Goal: Task Accomplishment & Management: Use online tool/utility

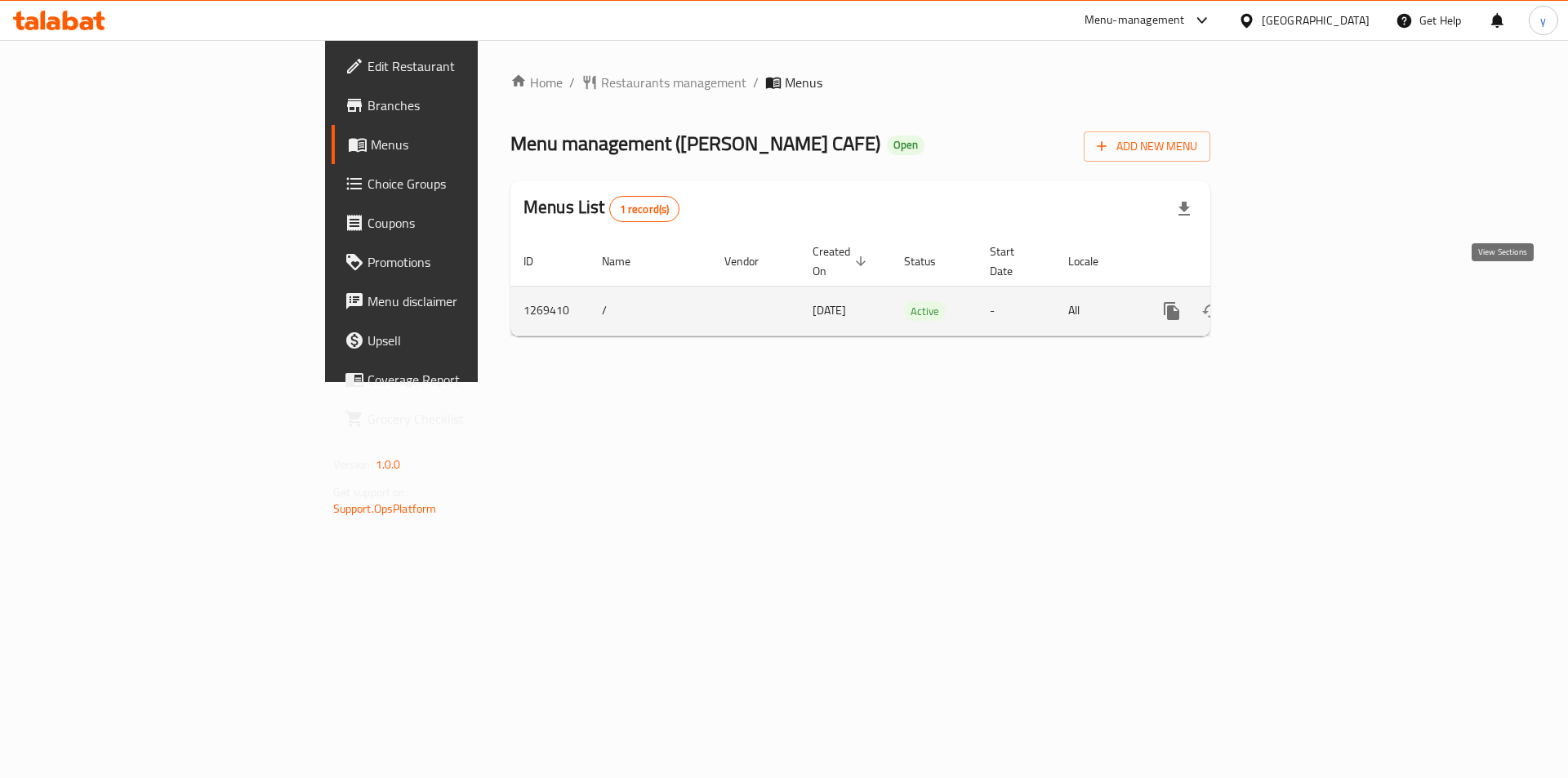
click at [1299, 301] on icon "enhanced table" at bounding box center [1289, 311] width 19 height 19
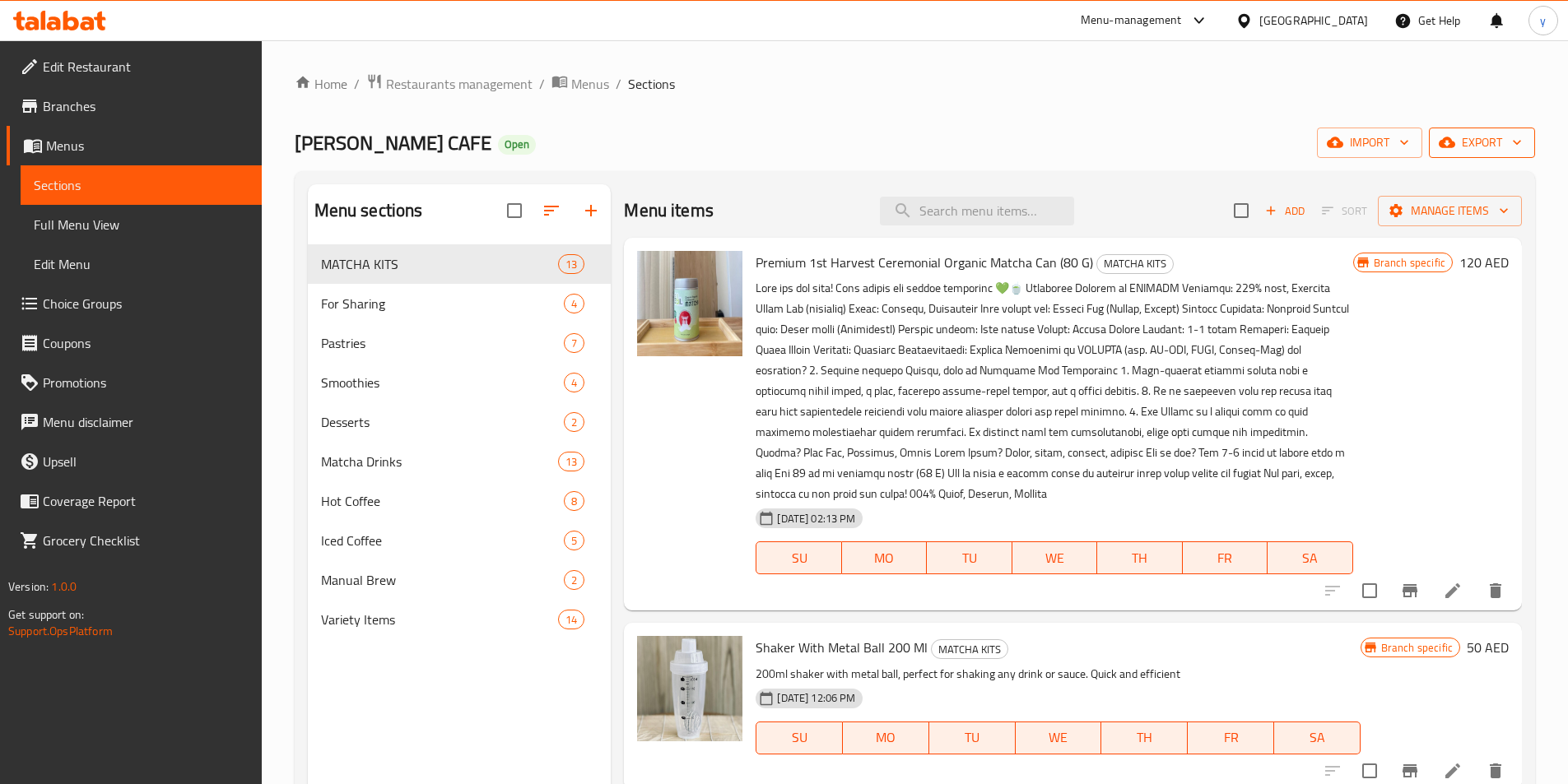
click at [1484, 135] on span "export" at bounding box center [1482, 142] width 80 height 21
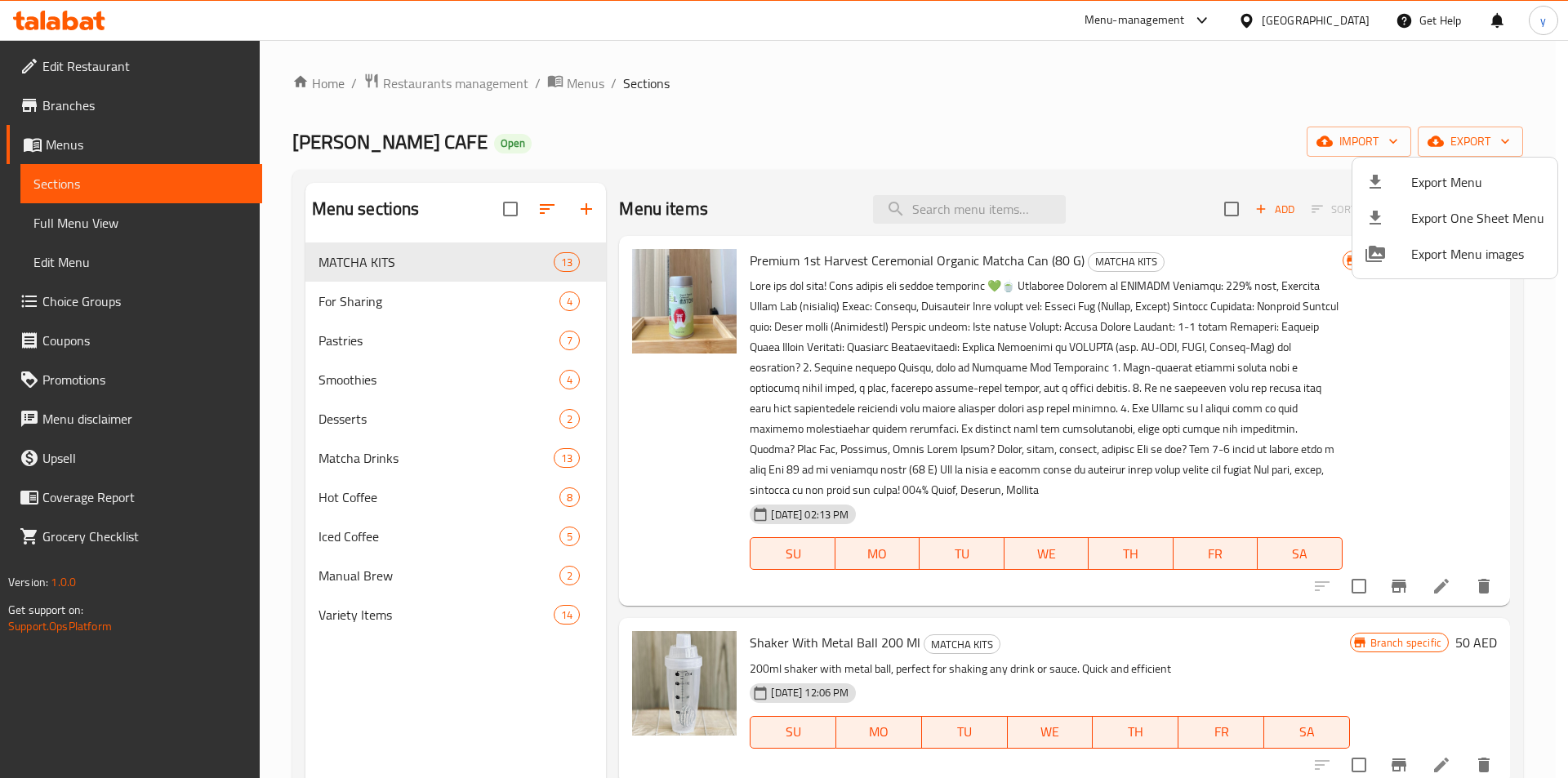
click at [1260, 102] on div at bounding box center [784, 389] width 1568 height 778
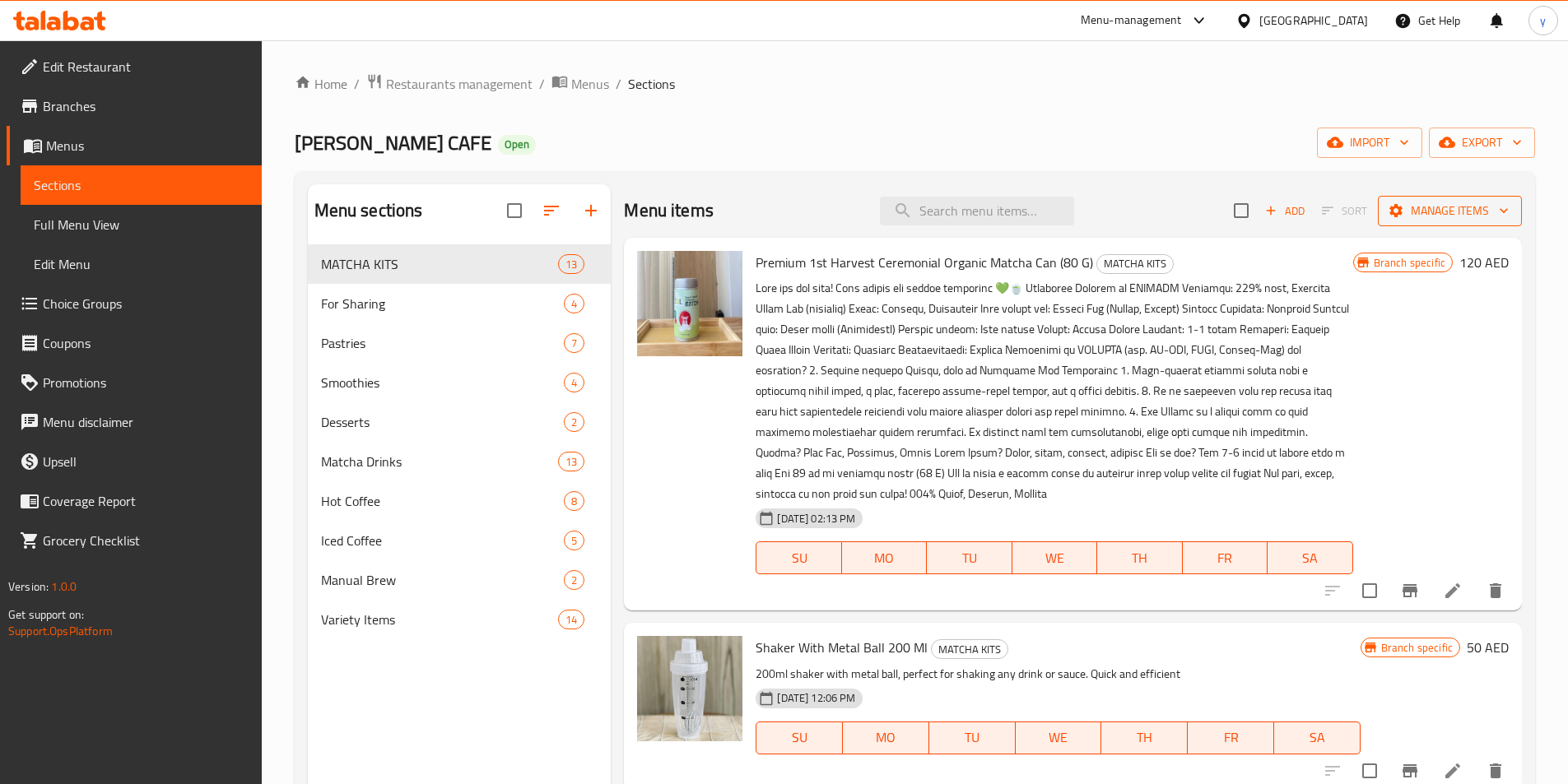
click at [1423, 201] on span "Manage items" at bounding box center [1450, 211] width 118 height 21
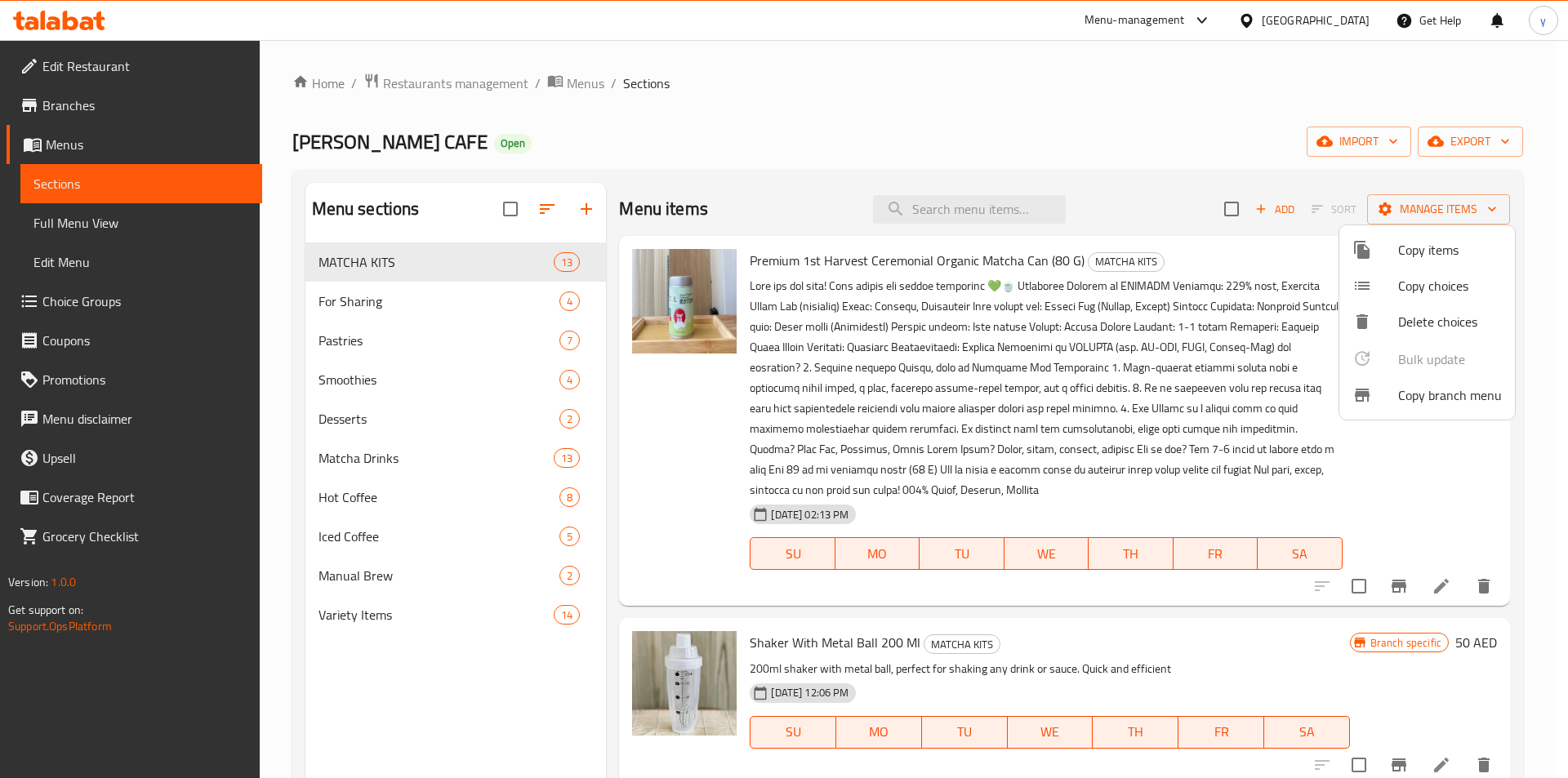
click at [1411, 396] on span "Copy branch menu" at bounding box center [1450, 395] width 103 height 19
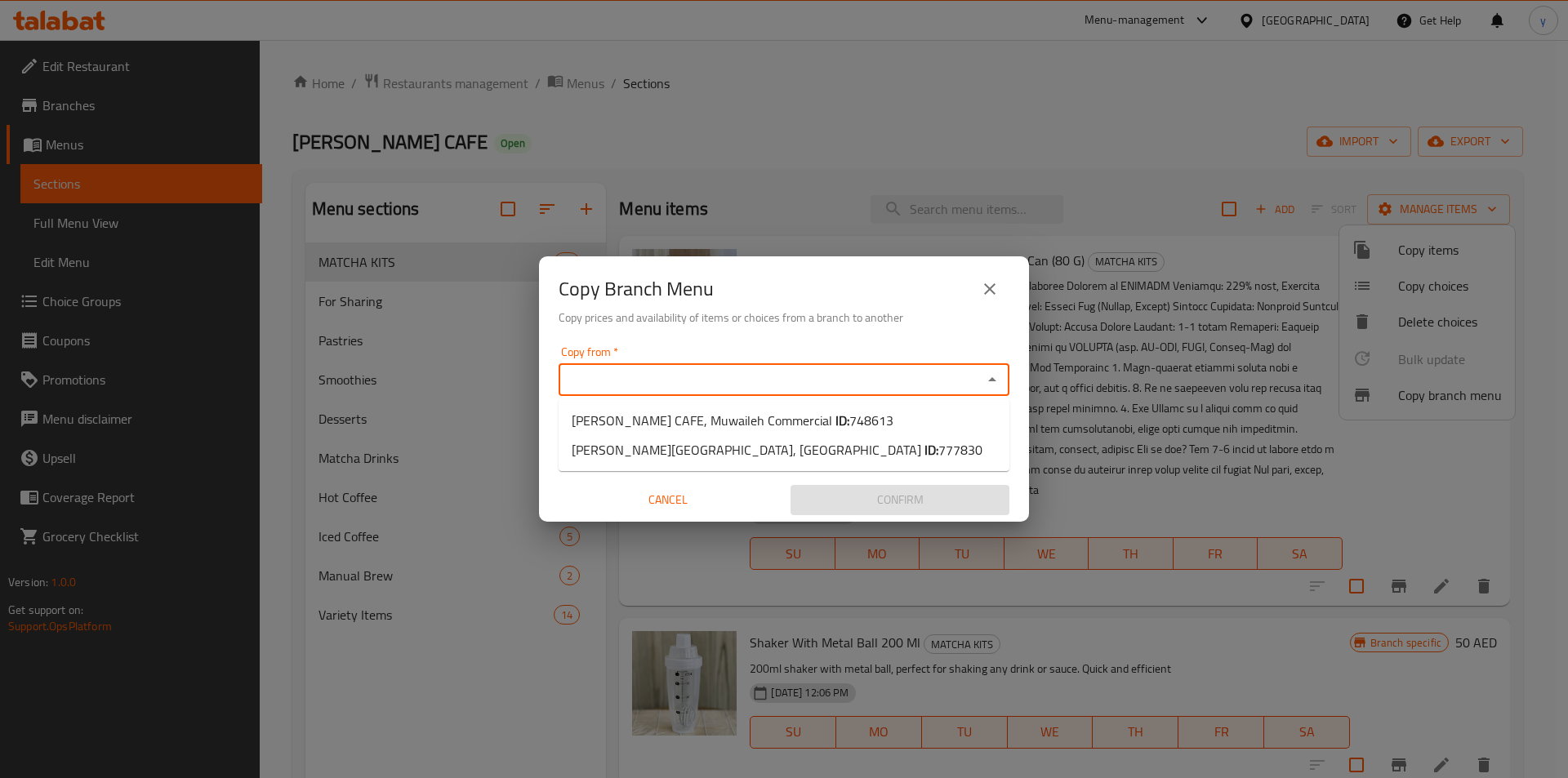
click at [777, 380] on input "Copy from   *" at bounding box center [770, 379] width 414 height 22
click at [849, 426] on span "748613" at bounding box center [871, 420] width 44 height 24
type input "SAL CAFE, Muwaileh Commercial"
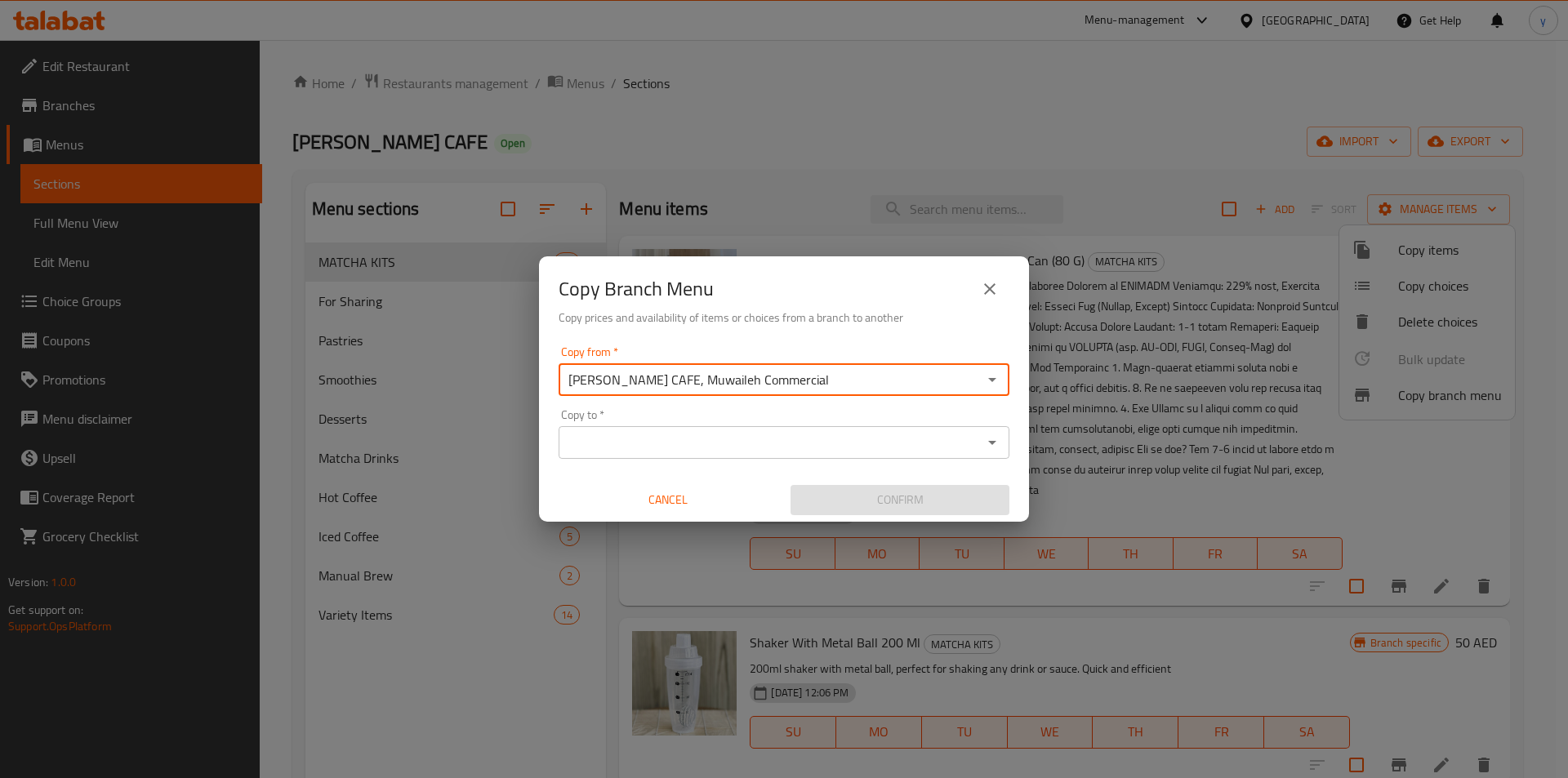
click at [827, 440] on input "Copy to   *" at bounding box center [770, 442] width 414 height 22
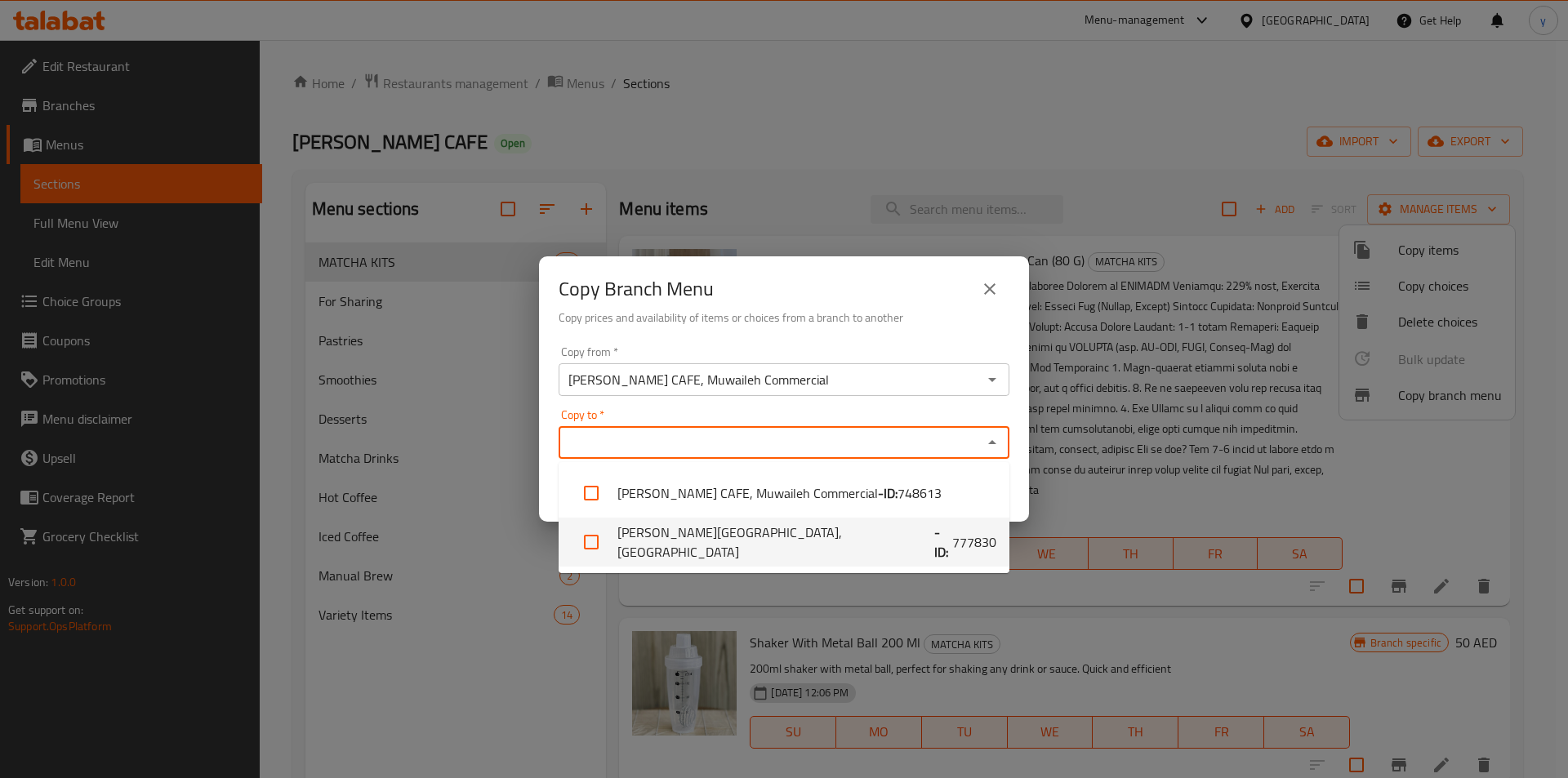
click at [952, 535] on span "777830" at bounding box center [974, 542] width 44 height 19
checkbox input "true"
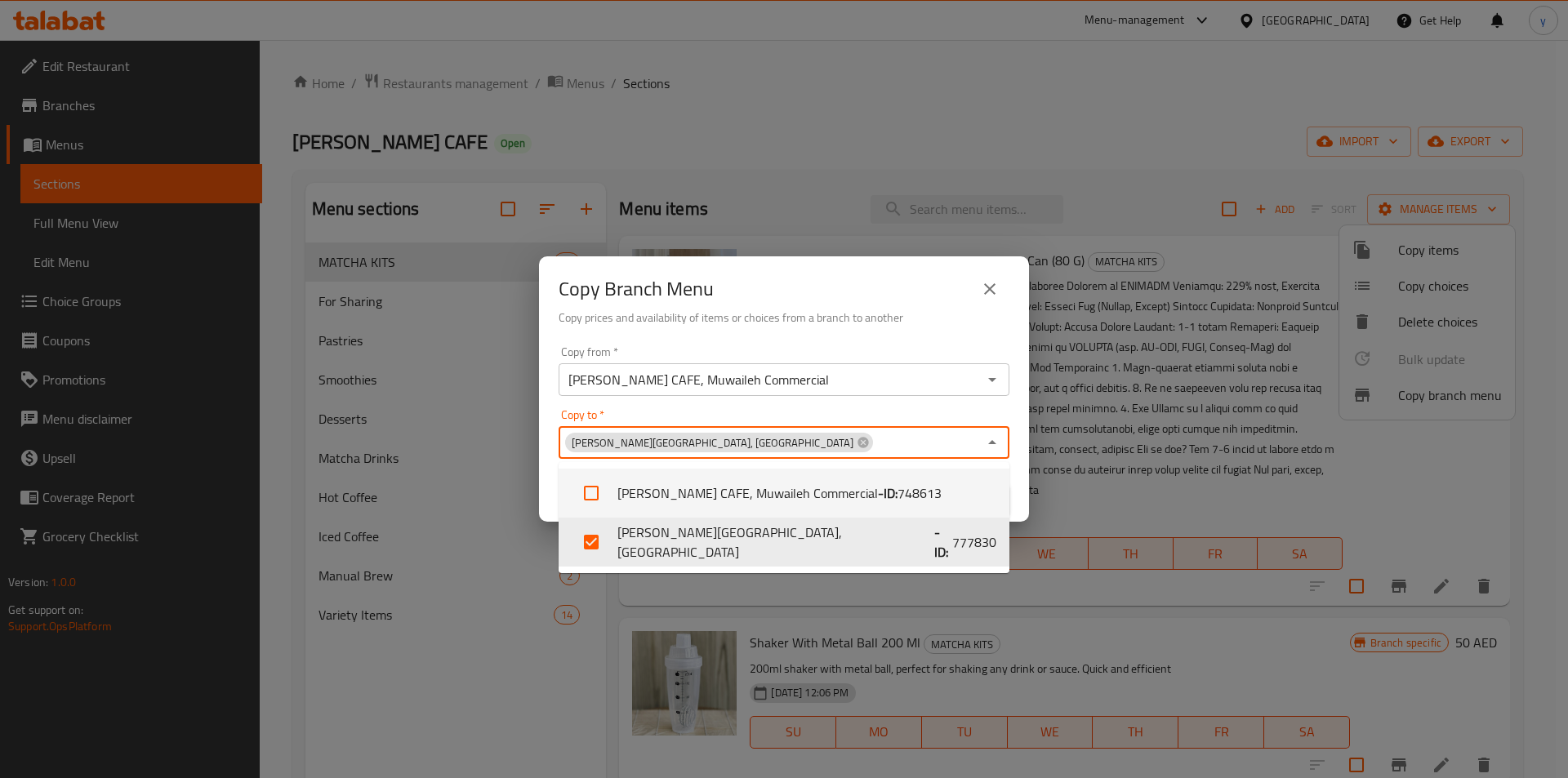
click at [989, 445] on icon "Close" at bounding box center [992, 442] width 19 height 19
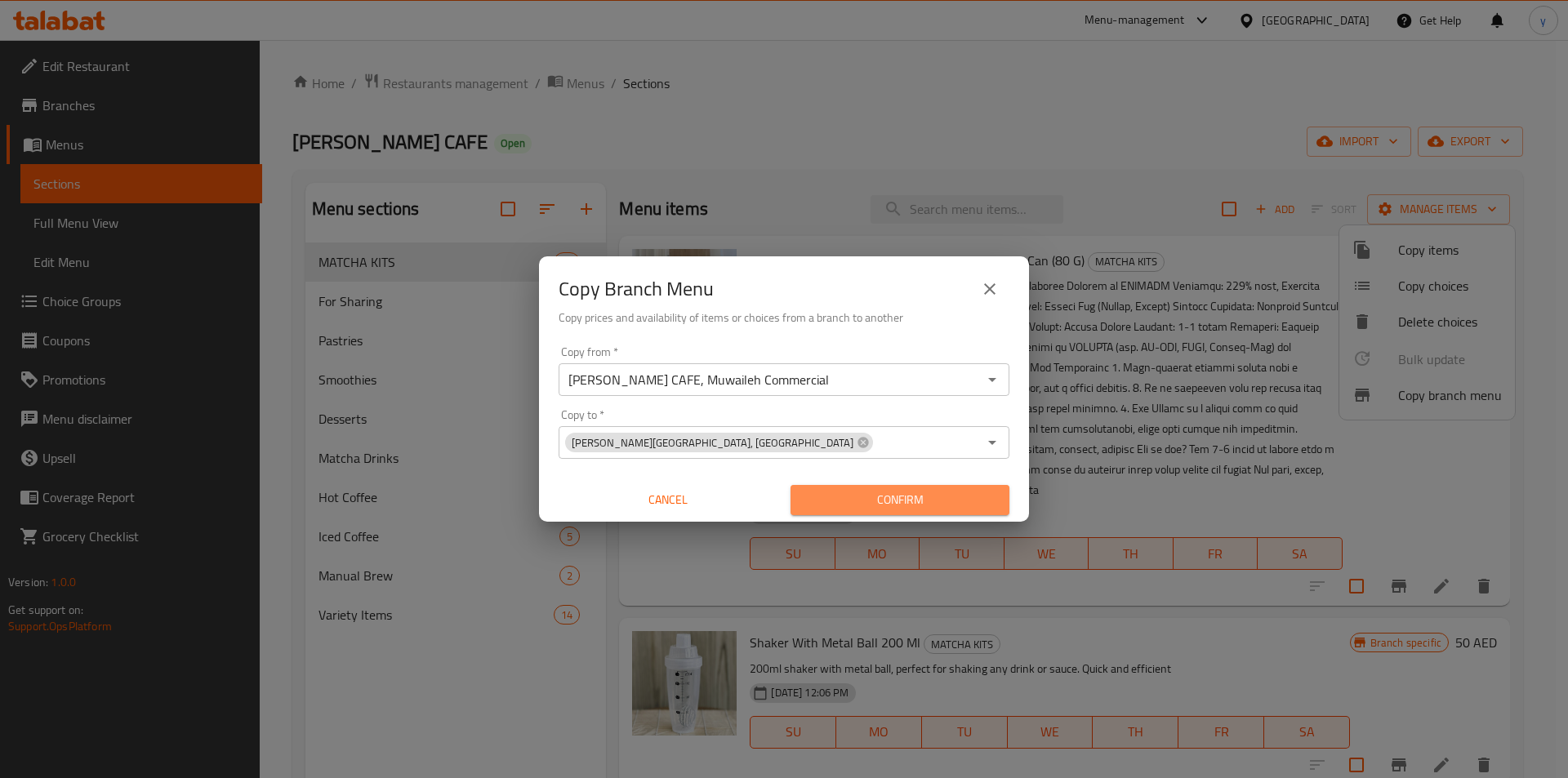
click at [924, 499] on span "Confirm" at bounding box center [900, 500] width 193 height 20
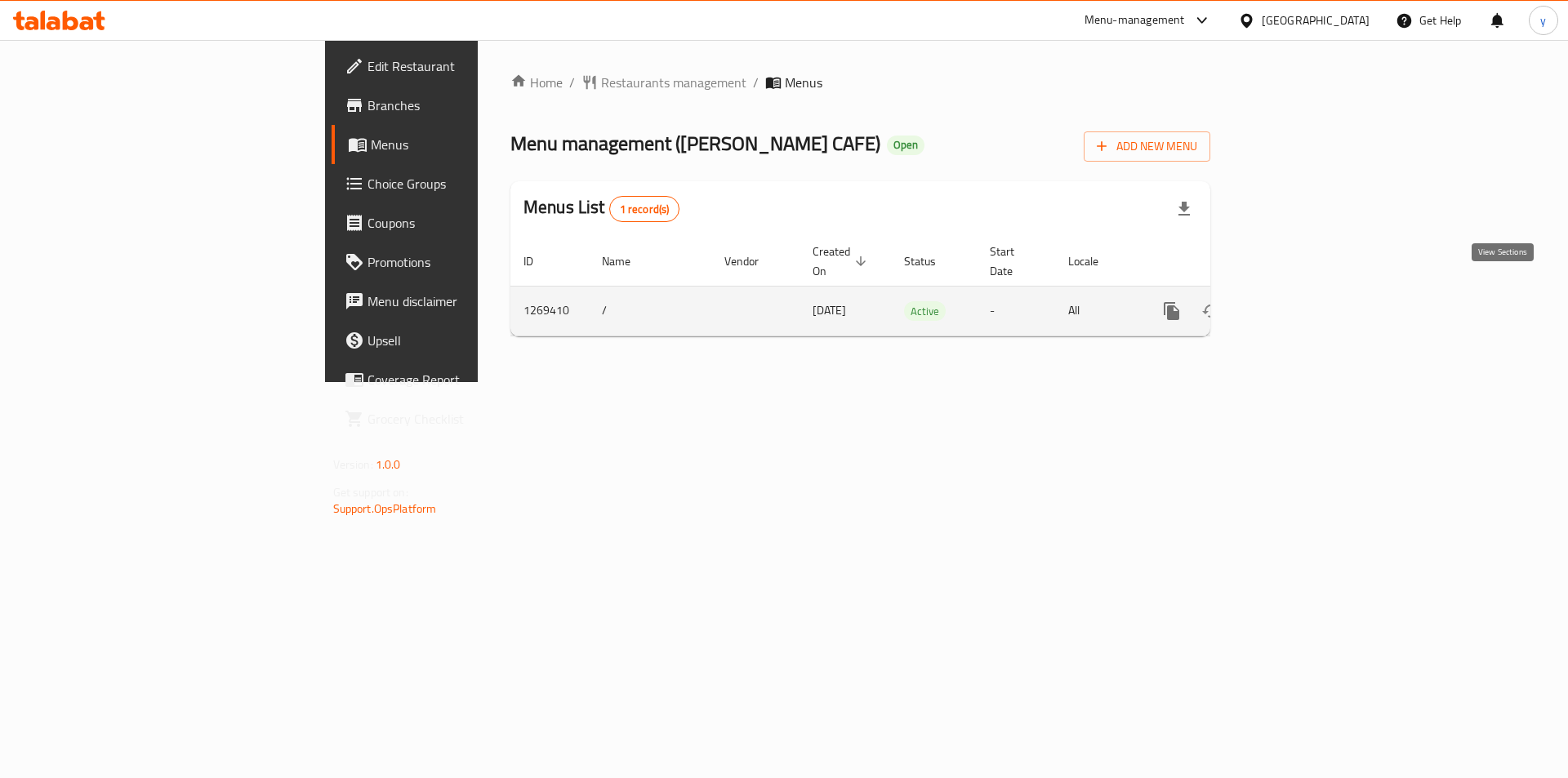
click at [1299, 301] on icon "enhanced table" at bounding box center [1289, 311] width 19 height 19
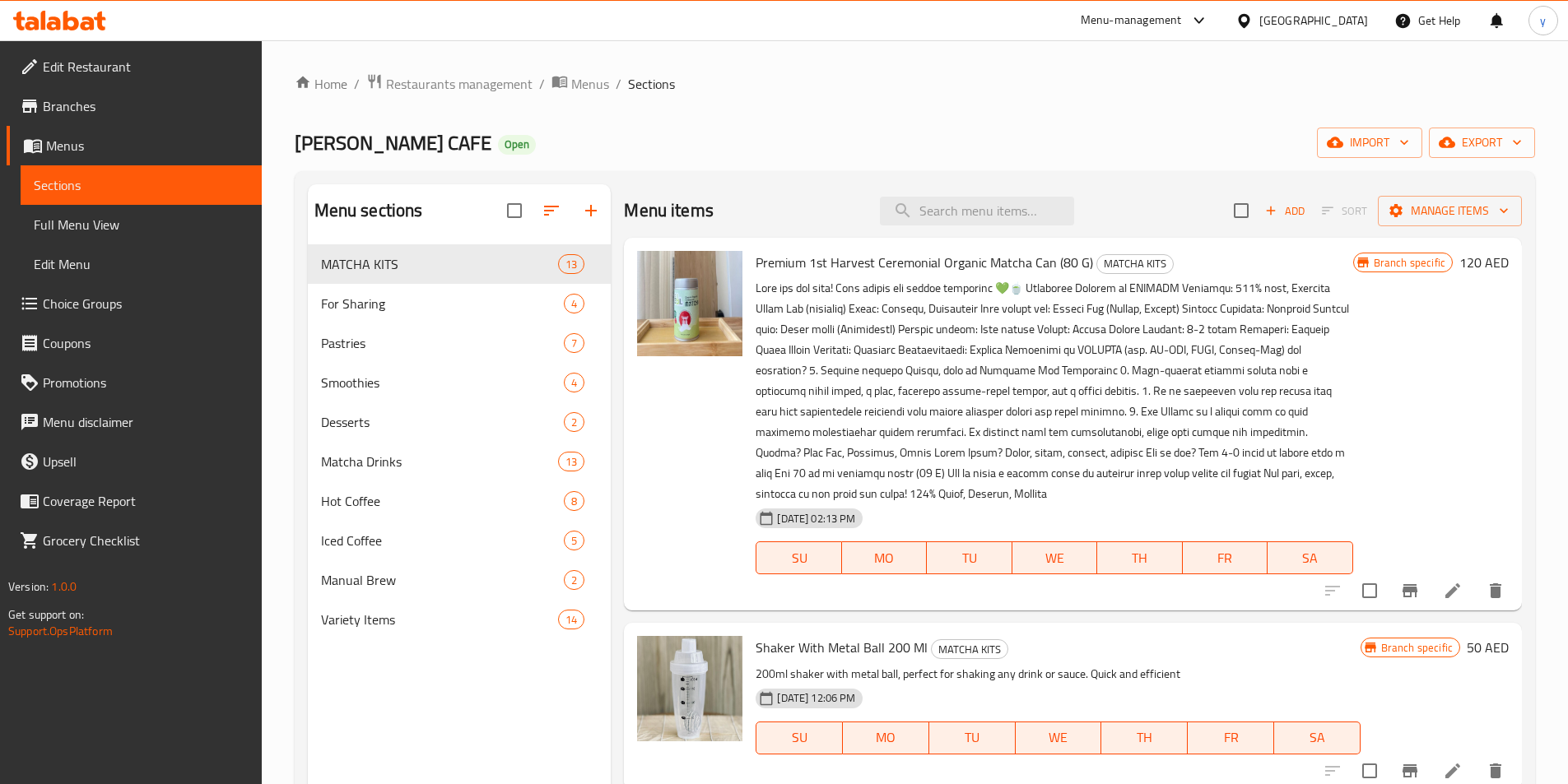
click at [103, 111] on span "Branches" at bounding box center [146, 106] width 206 height 20
